Goal: Transaction & Acquisition: Book appointment/travel/reservation

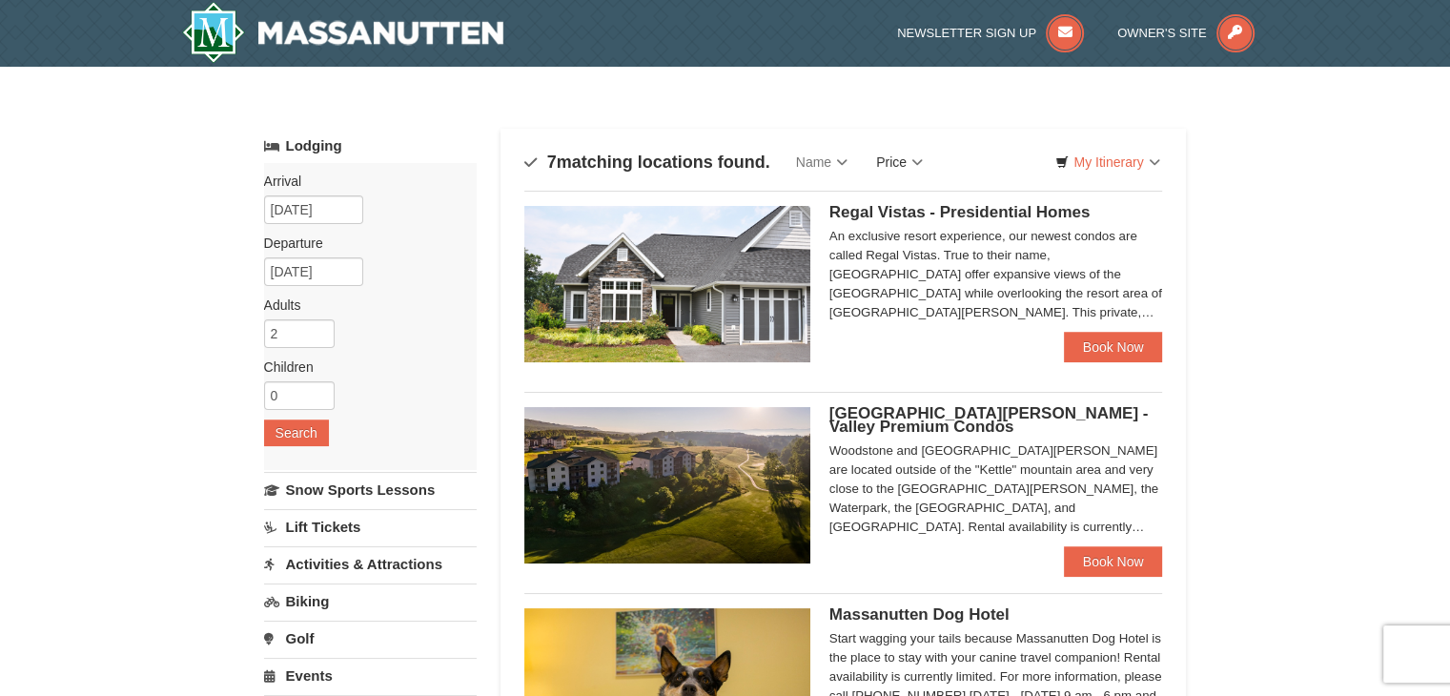
click at [916, 160] on link "Price" at bounding box center [899, 162] width 75 height 38
click at [919, 193] on link "Price (Low to High)" at bounding box center [938, 201] width 152 height 25
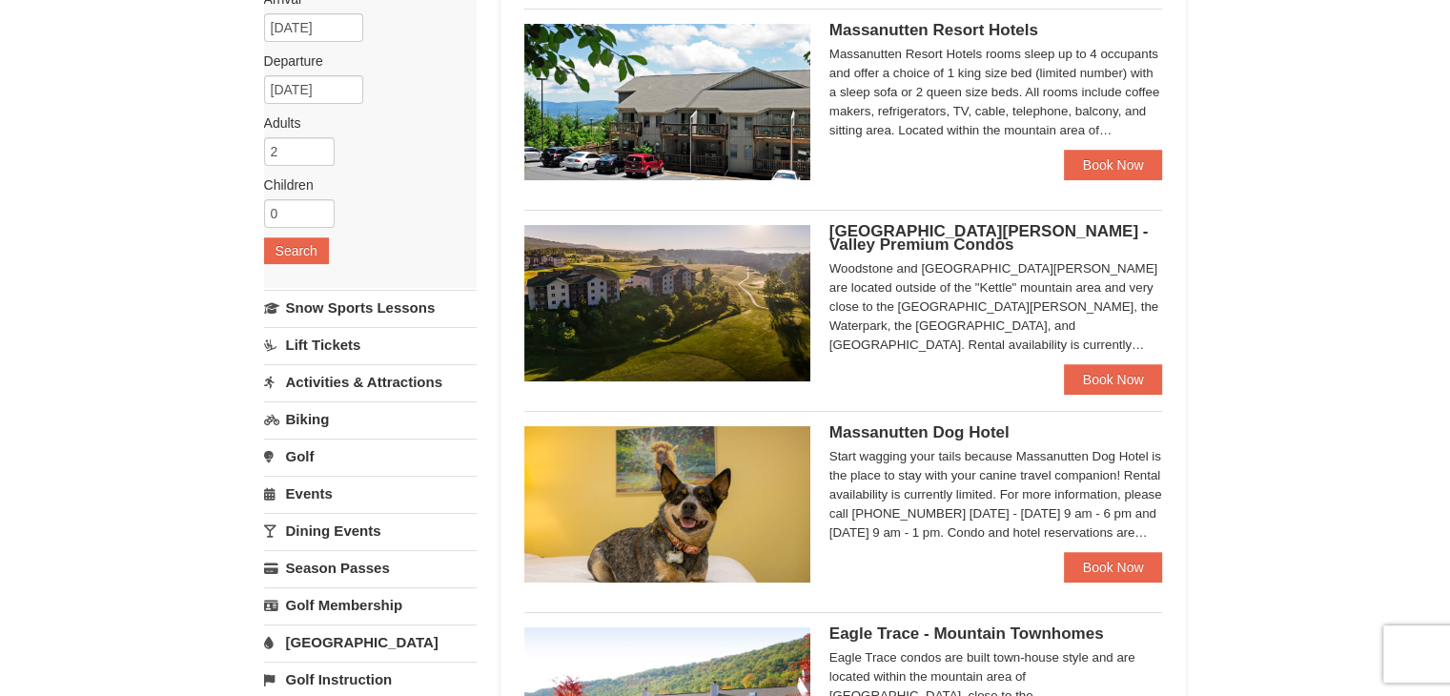
scroll to position [183, 0]
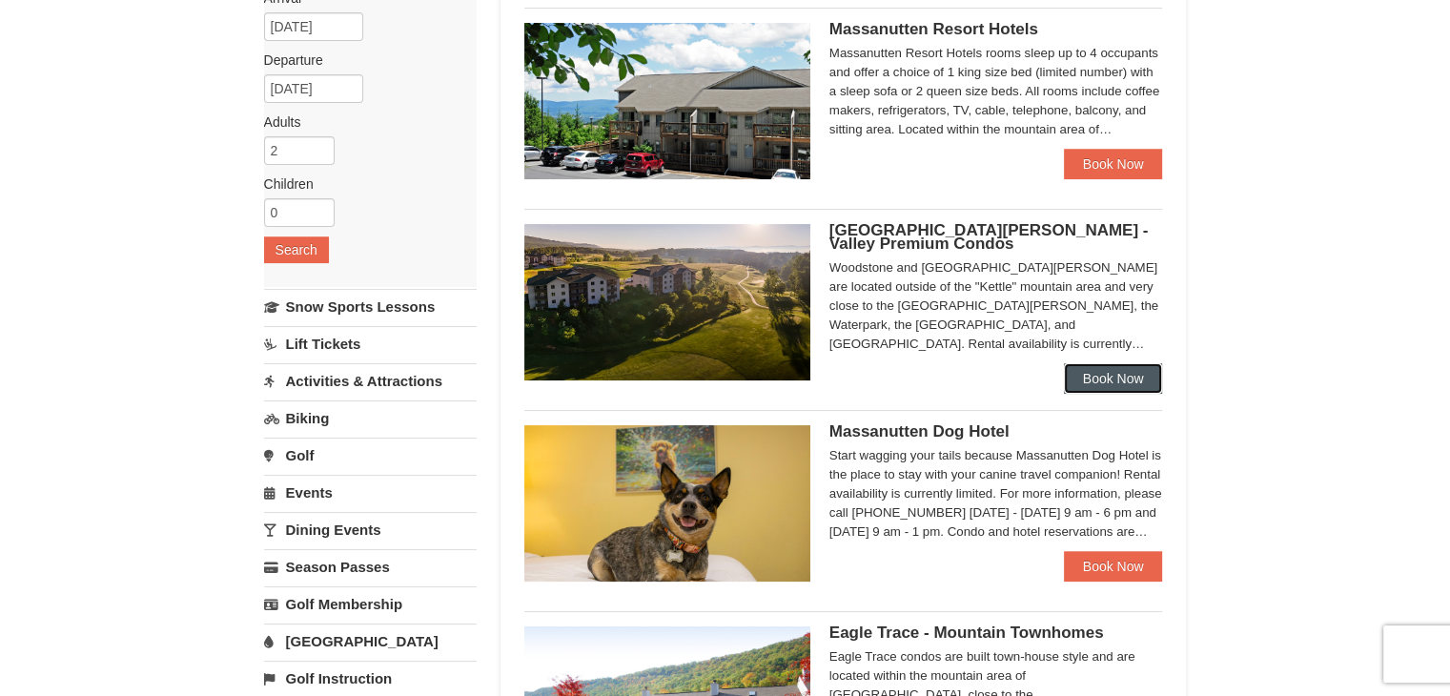
click at [1114, 380] on link "Book Now" at bounding box center [1113, 378] width 99 height 30
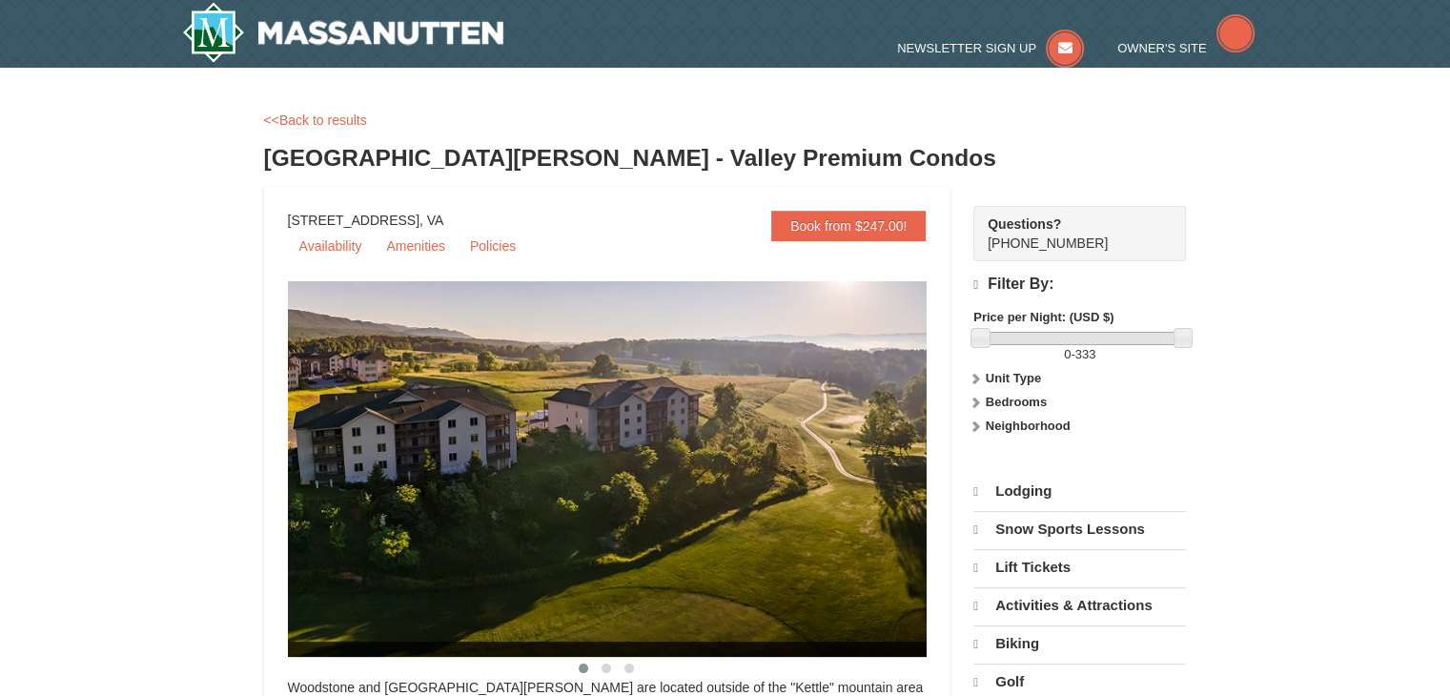
select select "10"
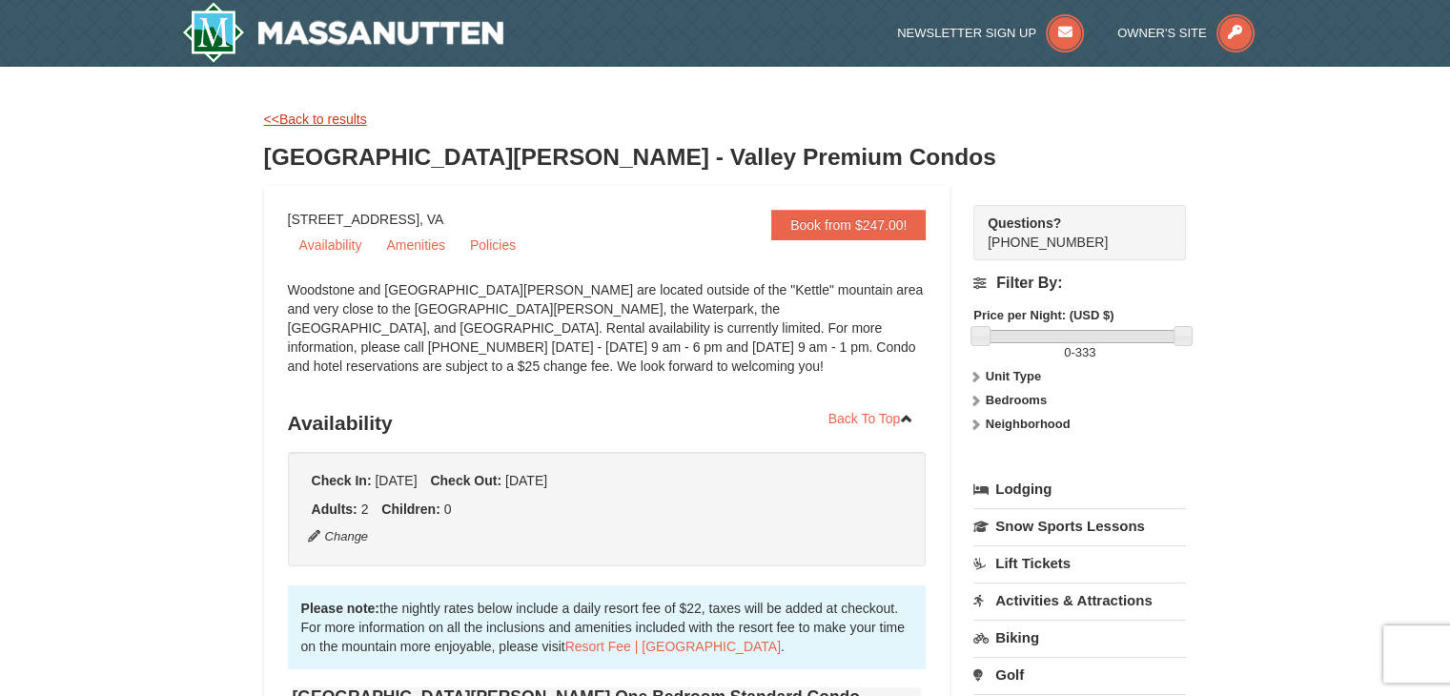
click at [299, 119] on link "<<Back to results" at bounding box center [315, 119] width 103 height 15
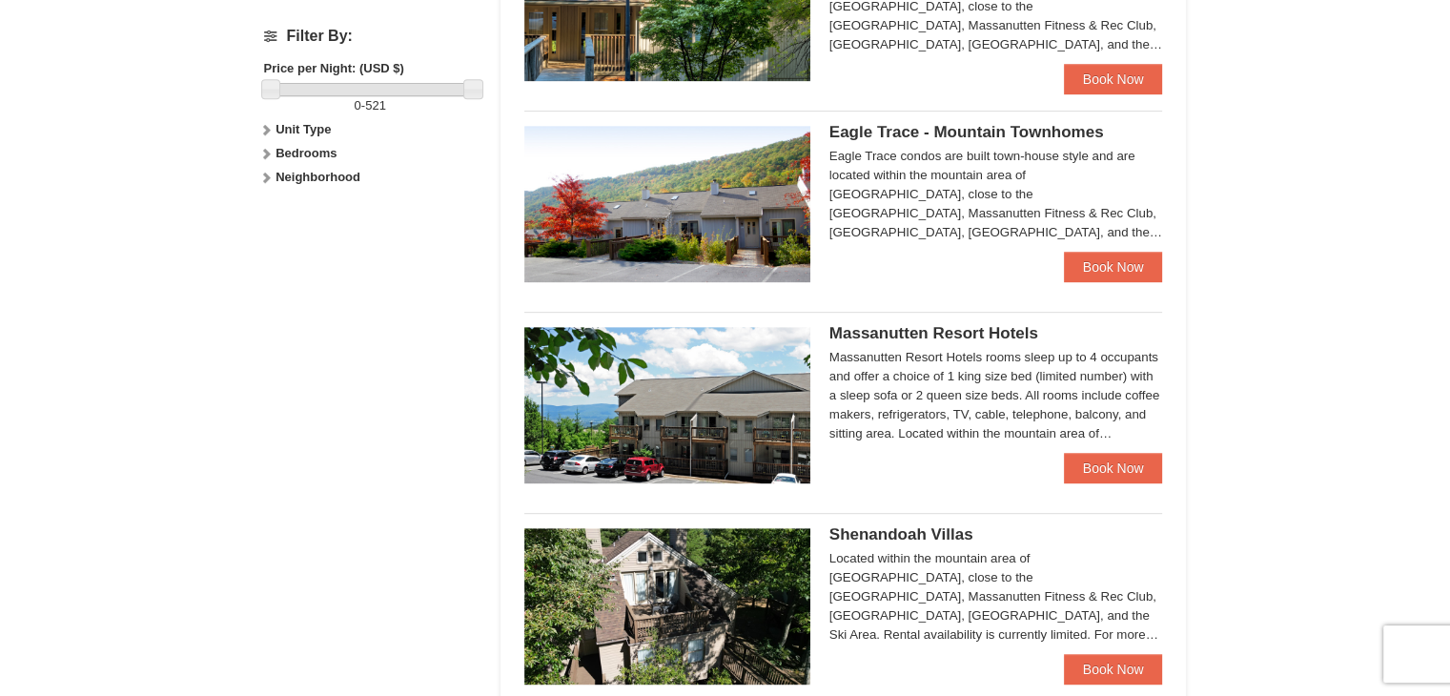
scroll to position [896, 0]
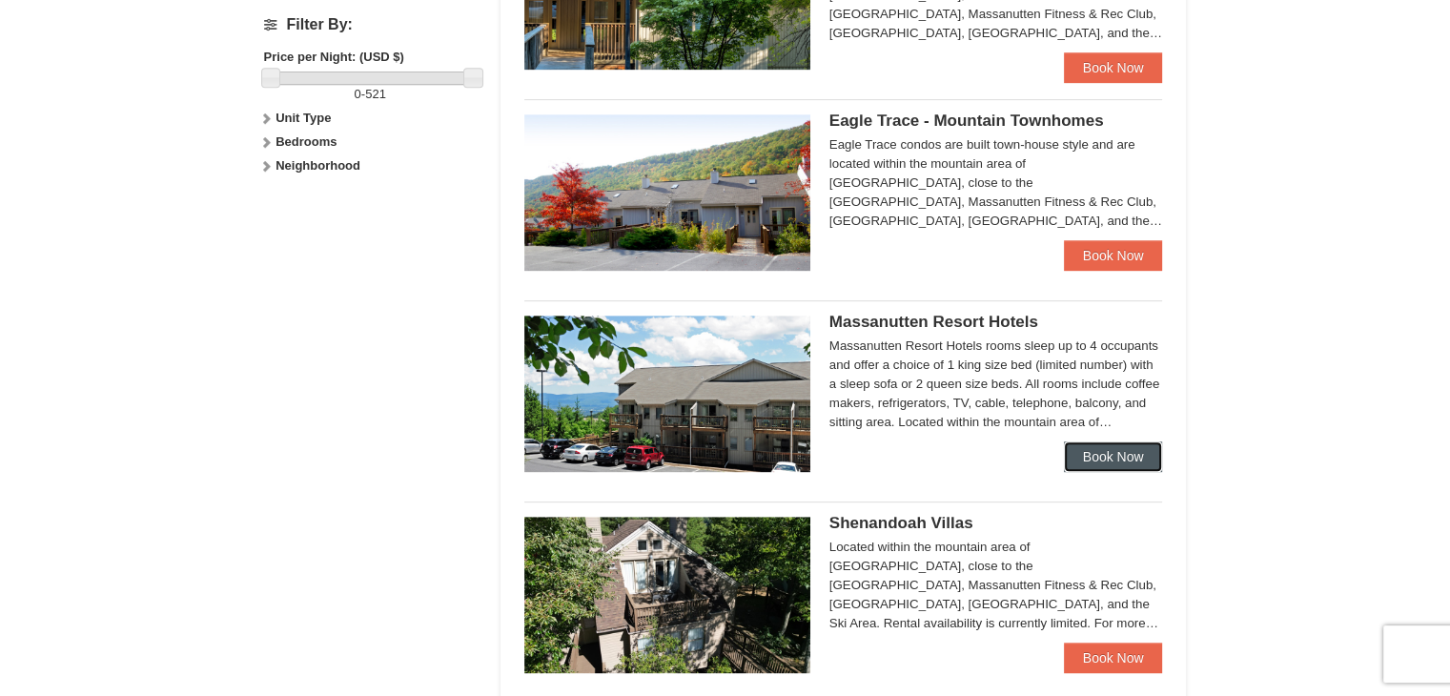
click at [1121, 447] on link "Book Now" at bounding box center [1113, 456] width 99 height 30
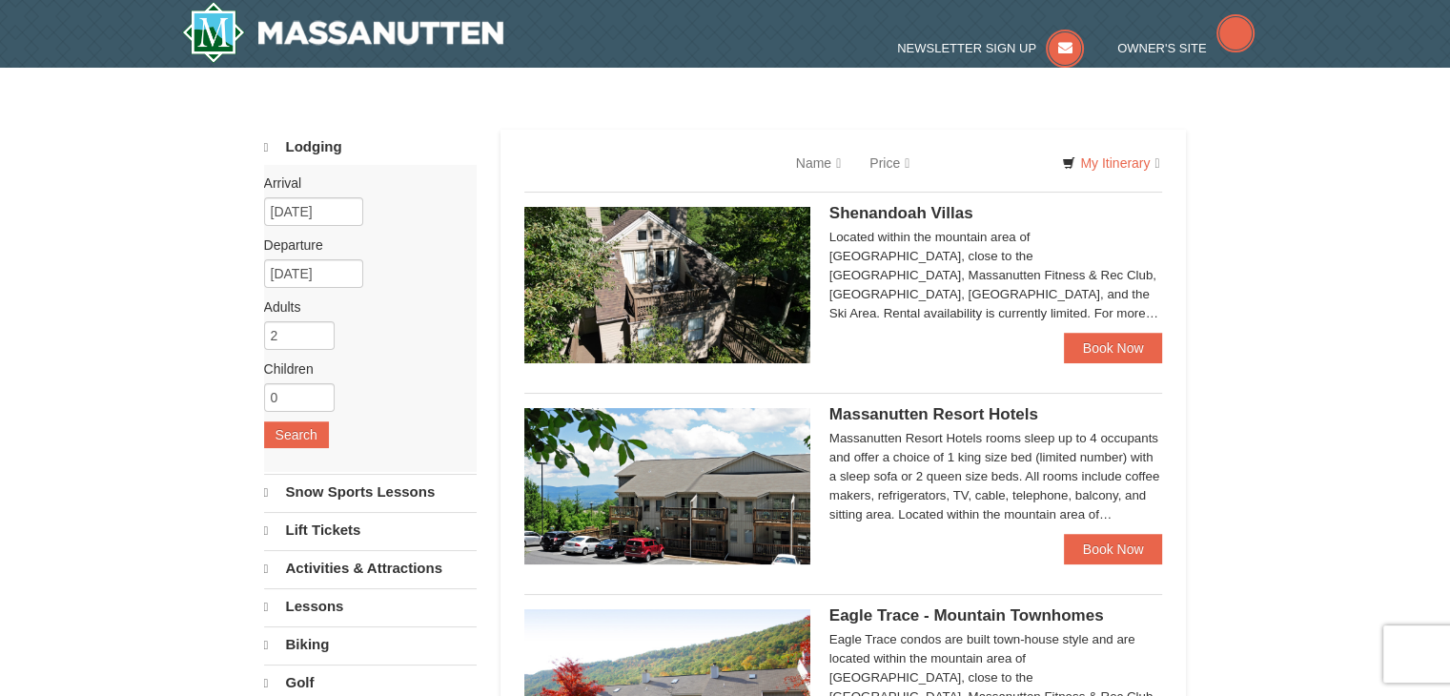
select select "10"
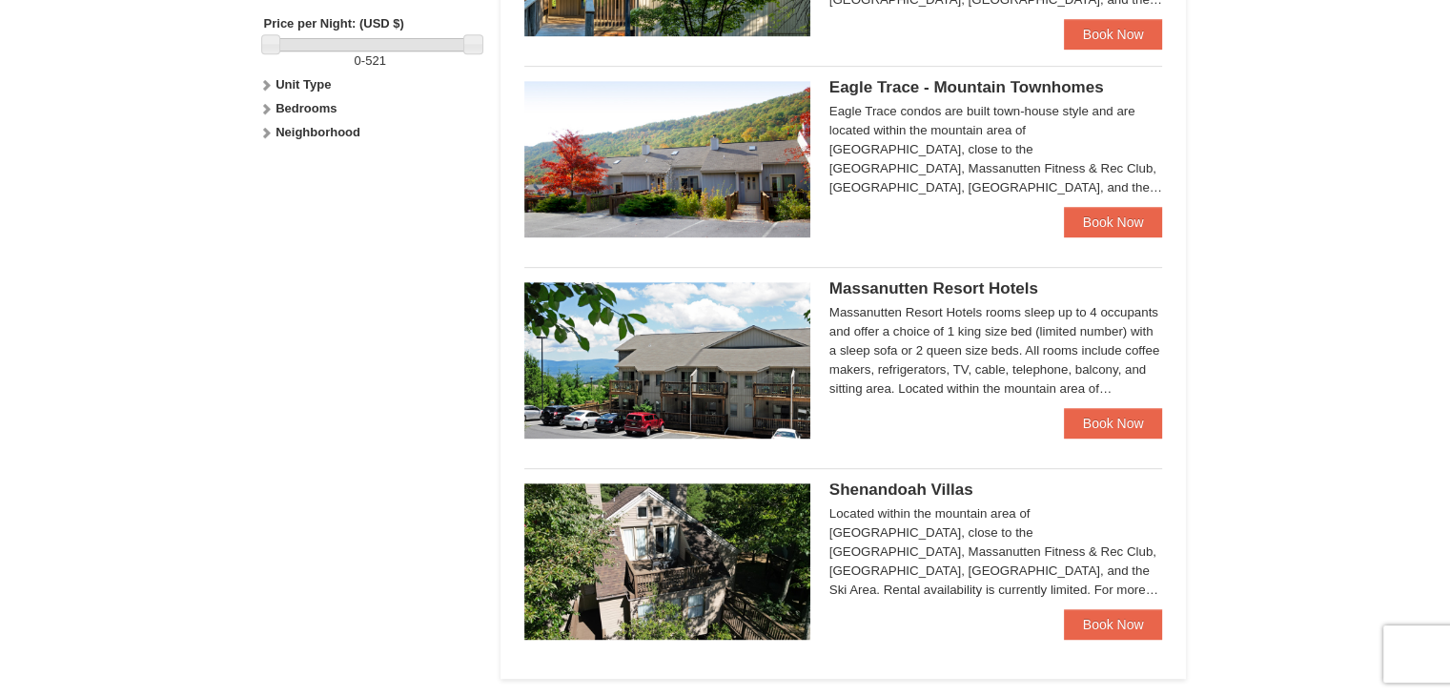
scroll to position [938, 0]
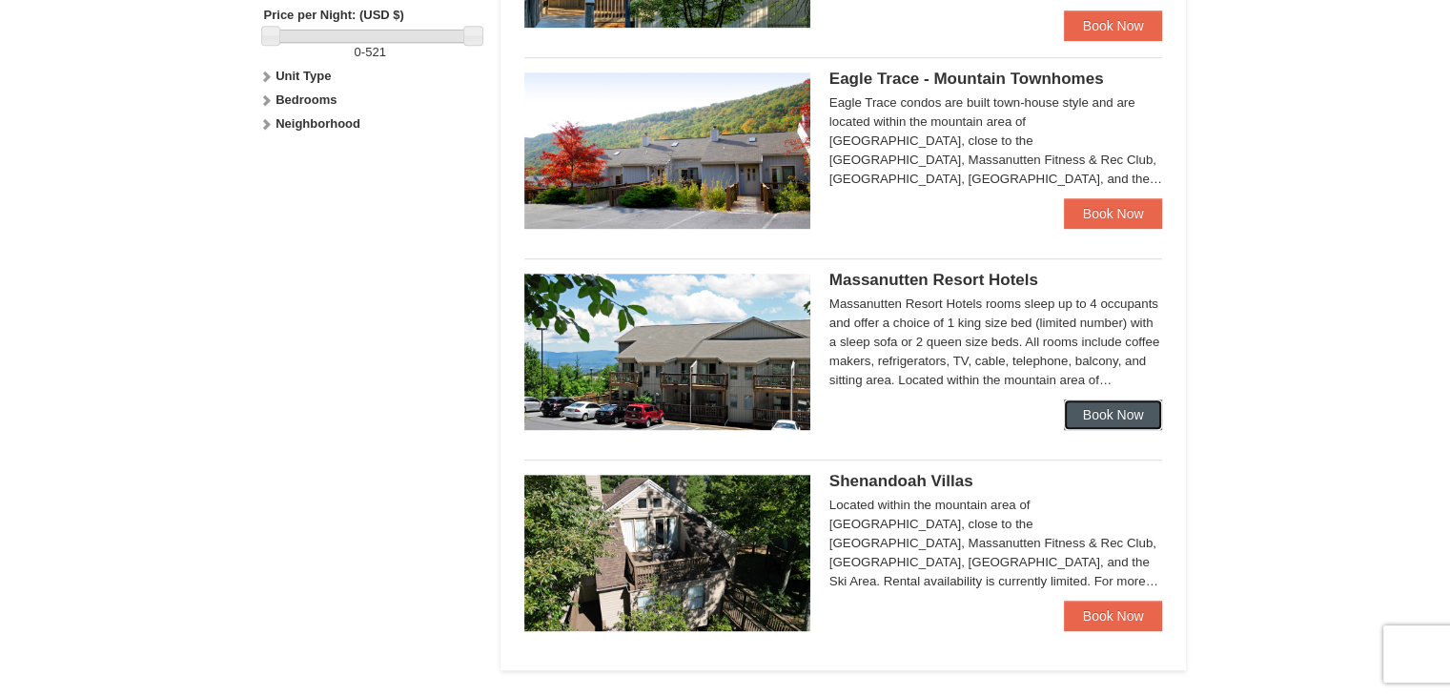
click at [1104, 419] on link "Book Now" at bounding box center [1113, 414] width 99 height 30
